Goal: Information Seeking & Learning: Check status

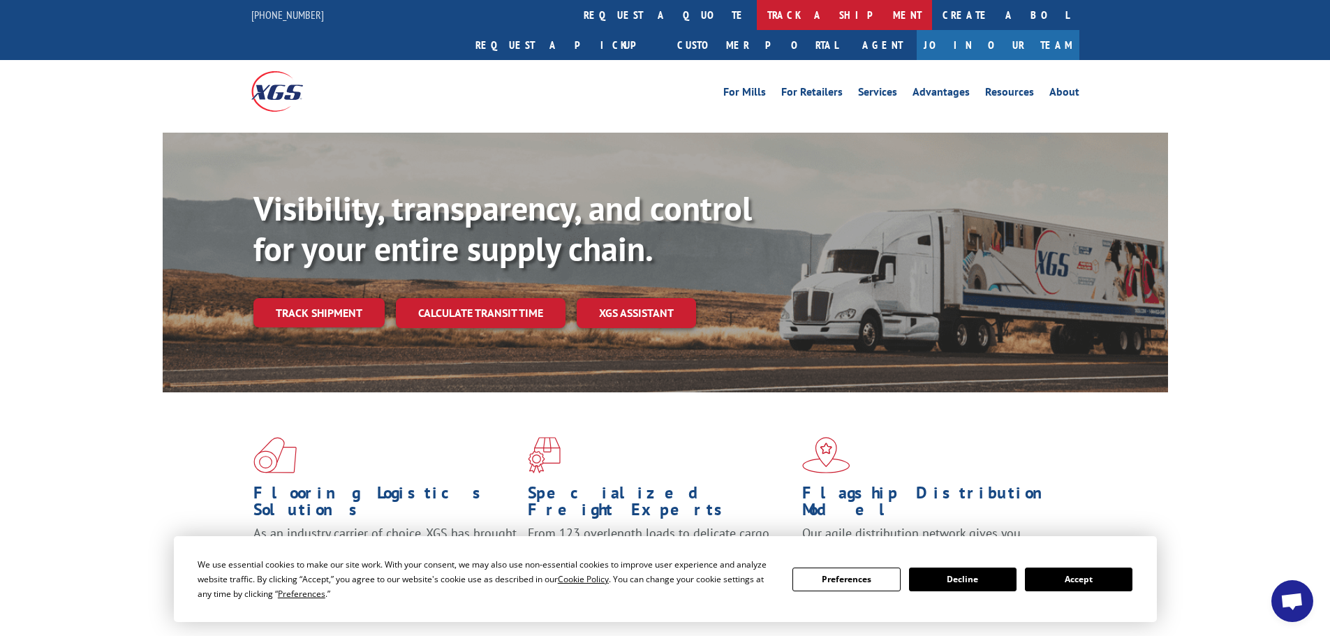
click at [757, 9] on link "track a shipment" at bounding box center [844, 15] width 175 height 30
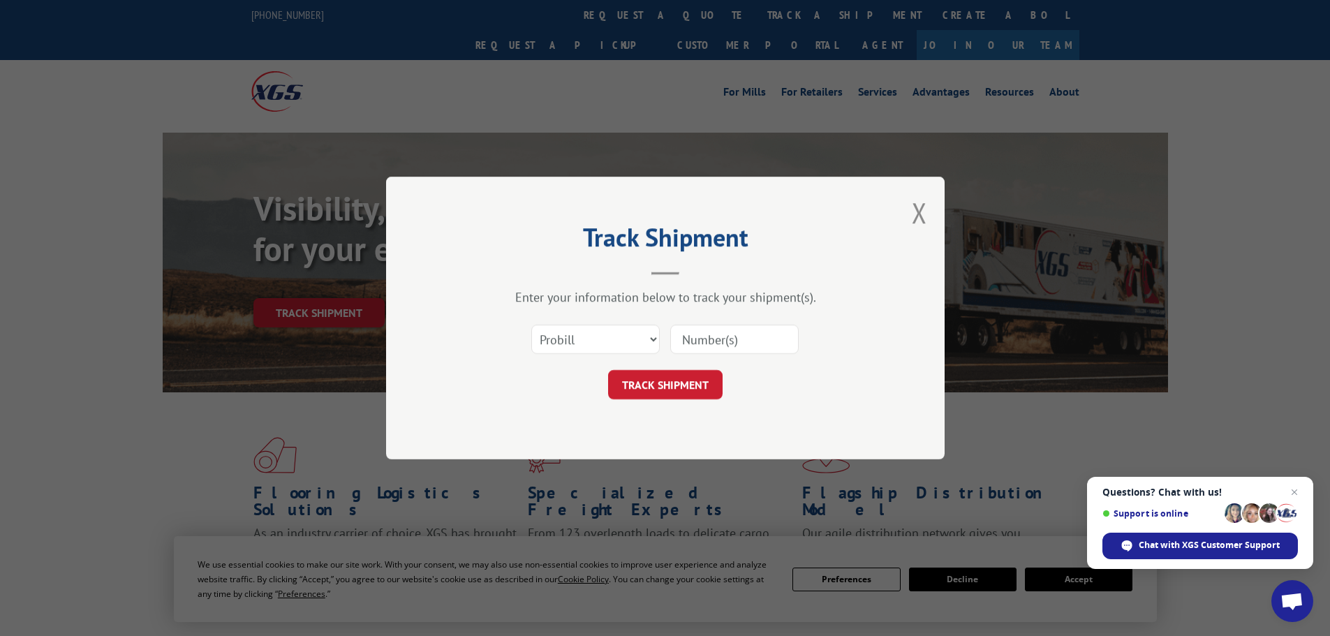
click at [714, 339] on input at bounding box center [734, 339] width 128 height 29
paste input "17516040"
type input "17516040"
click button "TRACK SHIPMENT" at bounding box center [665, 384] width 115 height 29
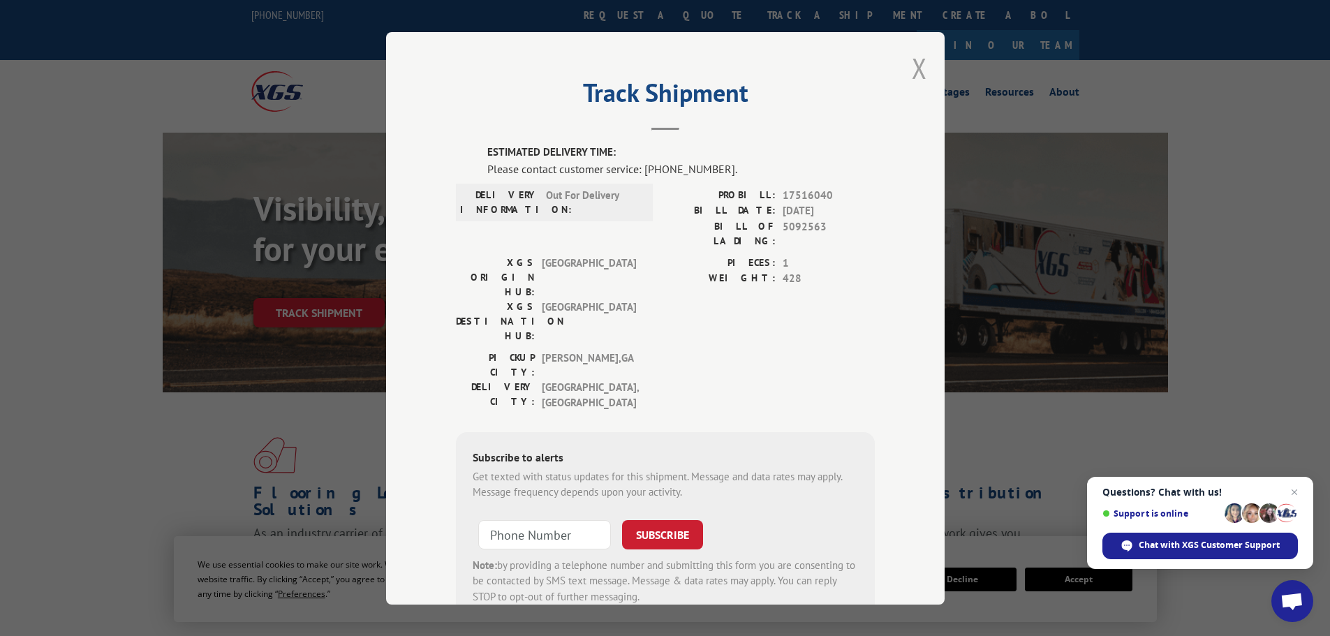
click at [914, 71] on button "Close modal" at bounding box center [919, 68] width 15 height 37
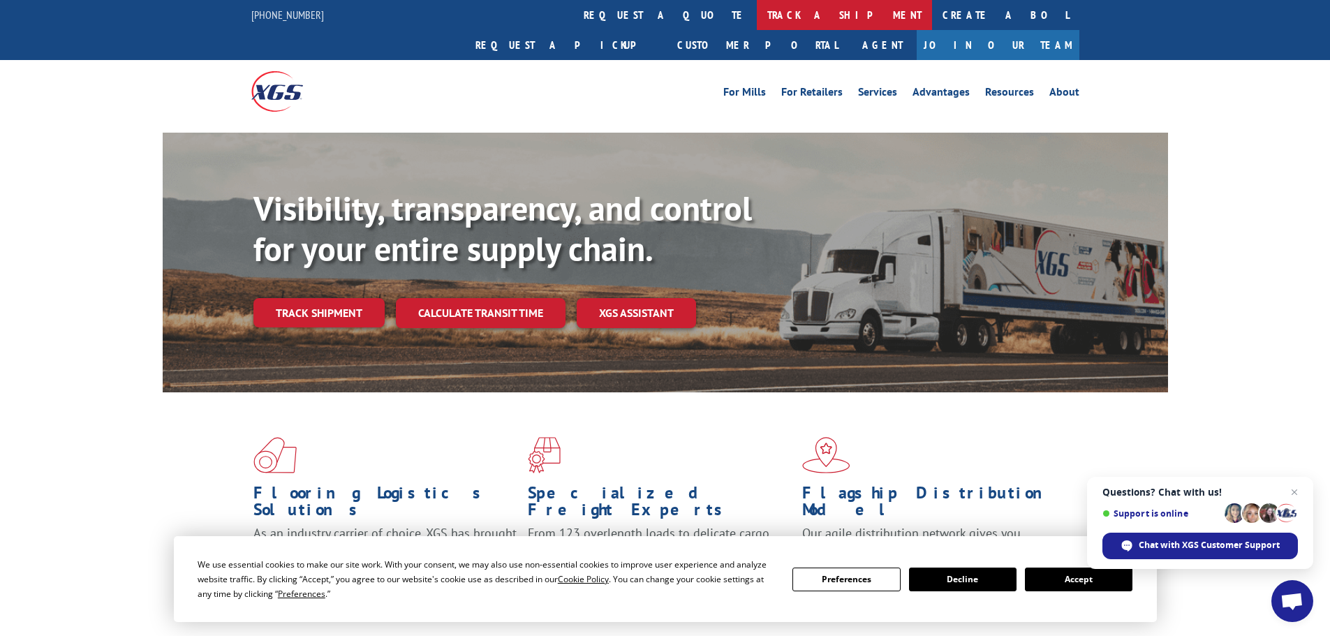
click at [757, 17] on link "track a shipment" at bounding box center [844, 15] width 175 height 30
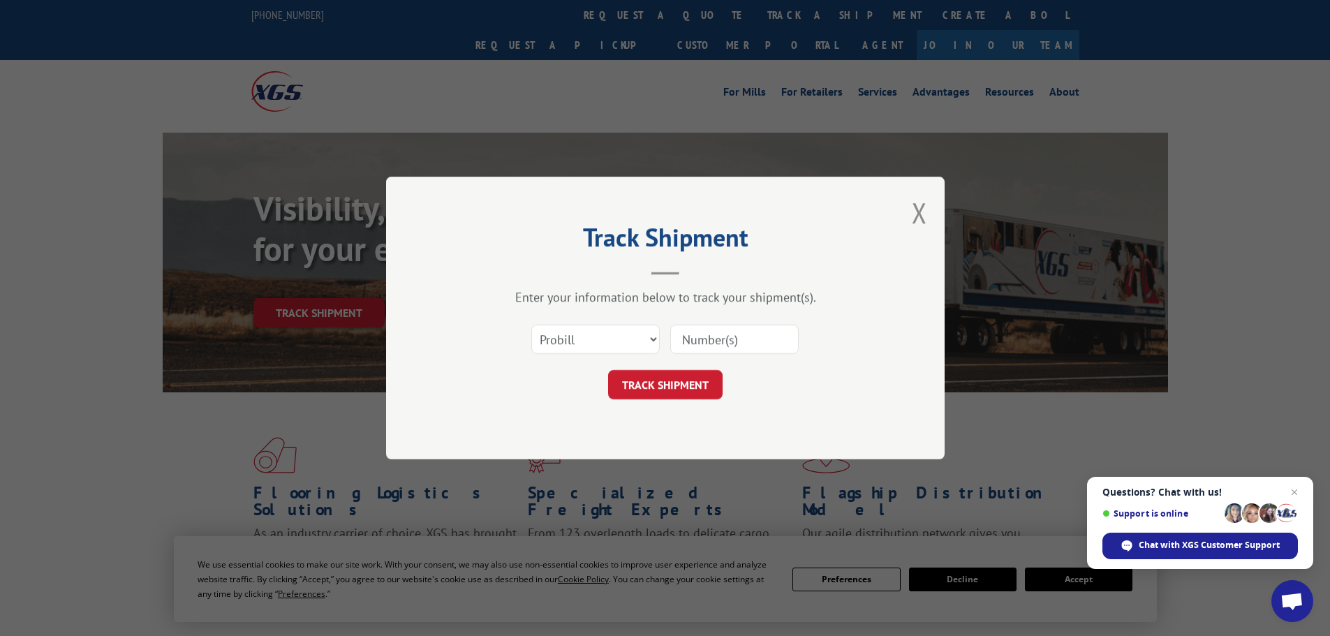
click at [707, 337] on input at bounding box center [734, 339] width 128 height 29
paste input "17516040"
type input "17516040"
click at [654, 388] on button "TRACK SHIPMENT" at bounding box center [665, 384] width 115 height 29
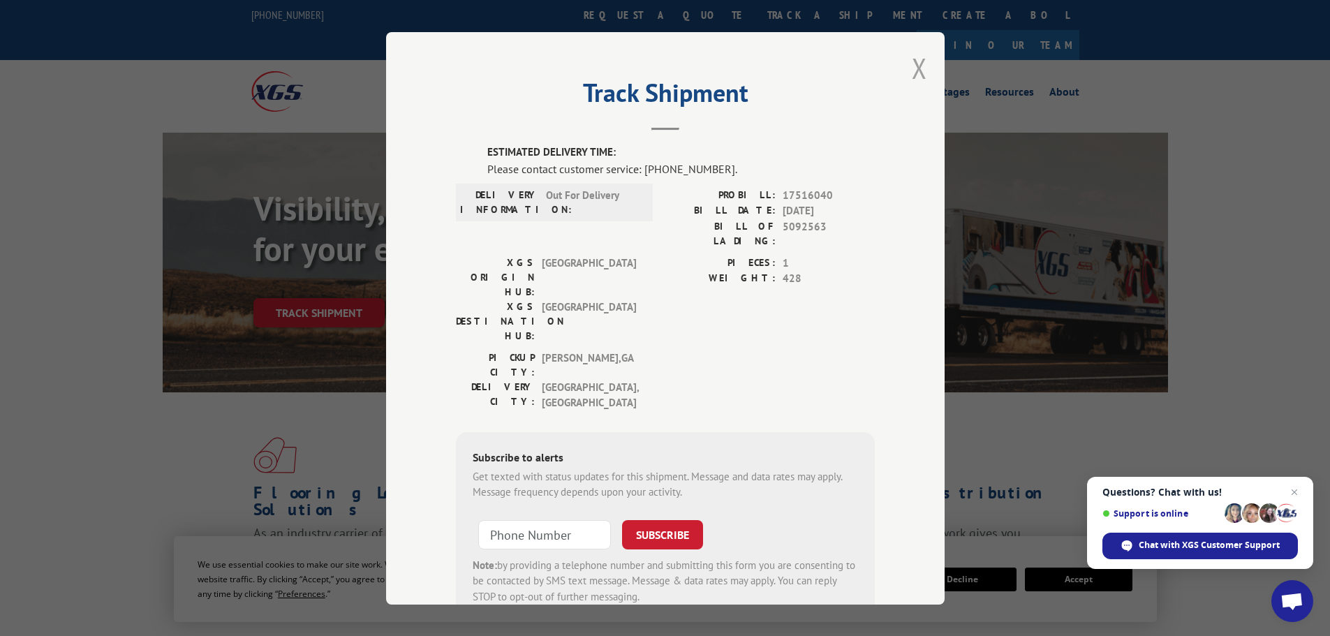
click at [915, 66] on button "Close modal" at bounding box center [919, 68] width 15 height 37
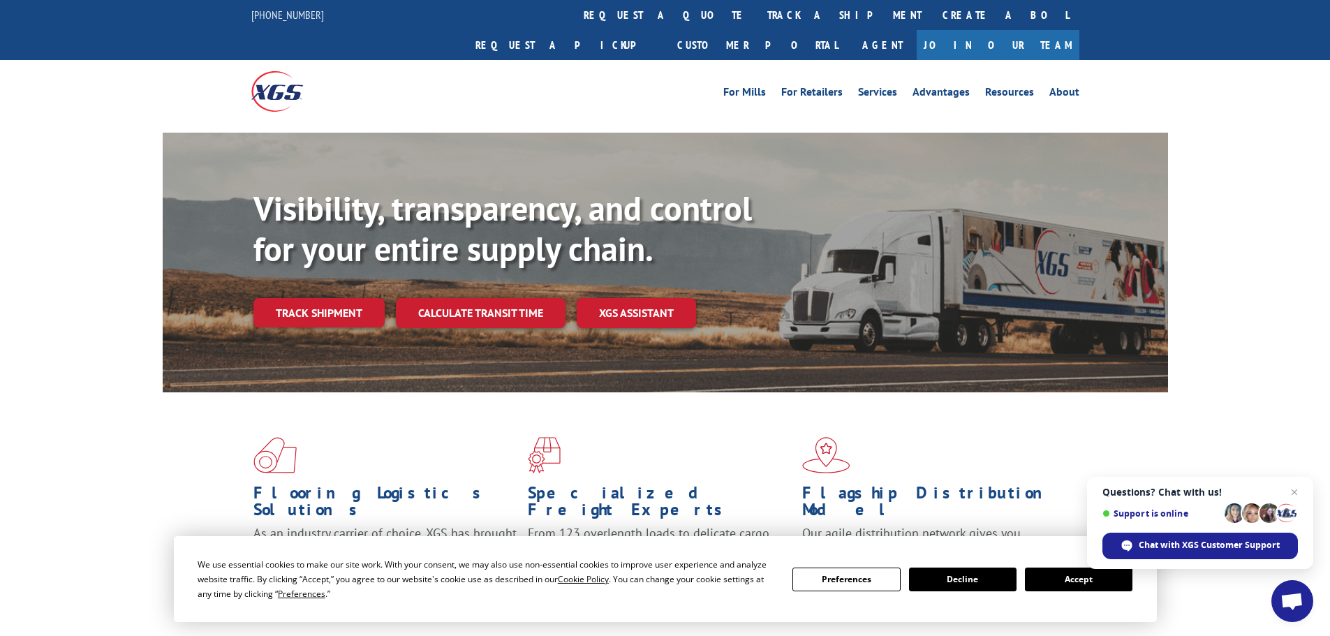
click at [957, 580] on button "Decline" at bounding box center [963, 580] width 108 height 24
